Goal: Entertainment & Leisure: Consume media (video, audio)

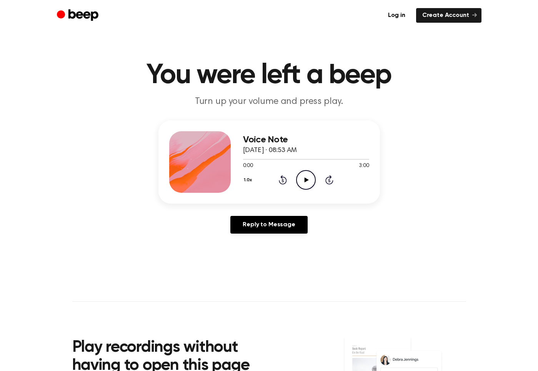
click at [303, 180] on icon "Play Audio" at bounding box center [306, 180] width 20 height 20
click at [303, 180] on icon "Pause Audio" at bounding box center [306, 180] width 20 height 20
click at [309, 180] on icon "Play Audio" at bounding box center [306, 180] width 20 height 20
click at [311, 180] on icon "Play Audio" at bounding box center [306, 180] width 20 height 20
